Goal: Navigation & Orientation: Find specific page/section

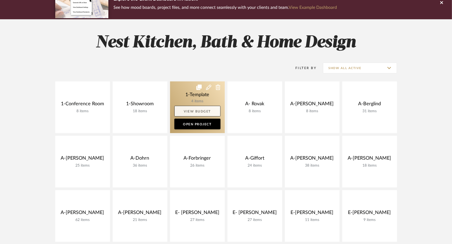
scroll to position [95, 0]
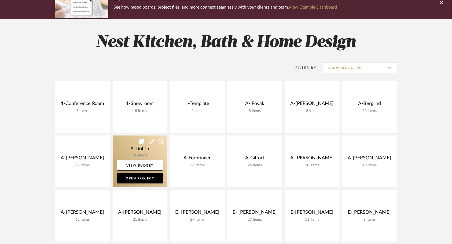
click at [126, 136] on link at bounding box center [140, 162] width 55 height 52
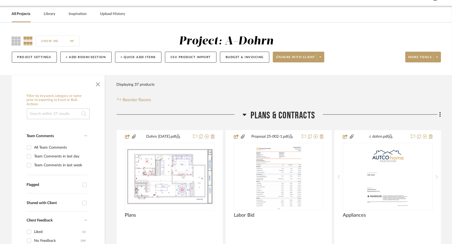
scroll to position [59, 0]
click at [320, 56] on icon at bounding box center [320, 57] width 2 height 3
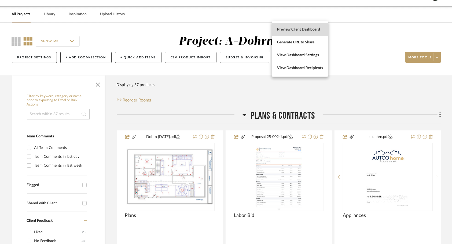
click at [309, 30] on span "Preview Client Dashboard" at bounding box center [300, 29] width 46 height 5
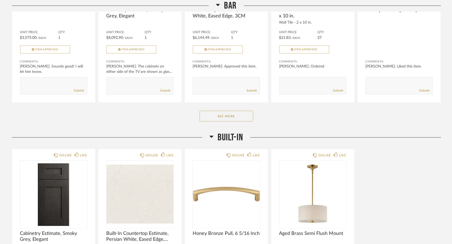
scroll to position [428, 0]
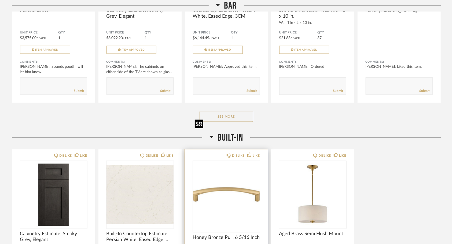
click at [218, 177] on img "0" at bounding box center [226, 194] width 67 height 67
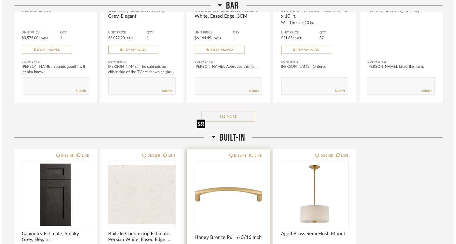
scroll to position [0, 0]
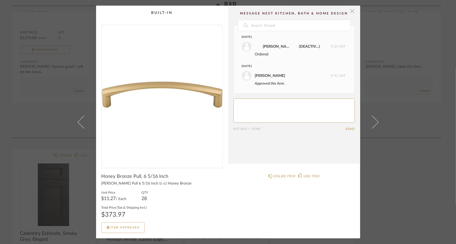
click at [349, 13] on span "button" at bounding box center [352, 11] width 11 height 11
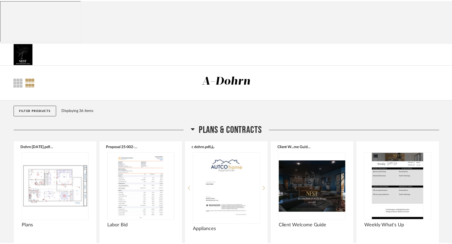
scroll to position [428, 0]
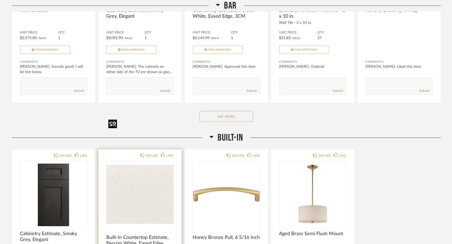
click at [139, 161] on img "0" at bounding box center [139, 194] width 67 height 67
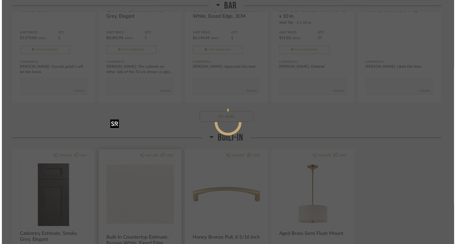
scroll to position [0, 0]
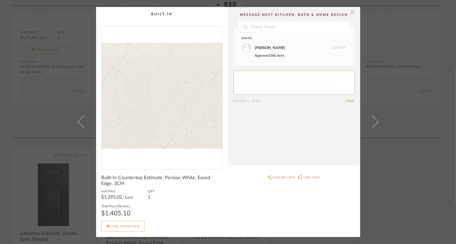
click at [351, 12] on span "button" at bounding box center [352, 12] width 11 height 11
